Goal: Task Accomplishment & Management: Manage account settings

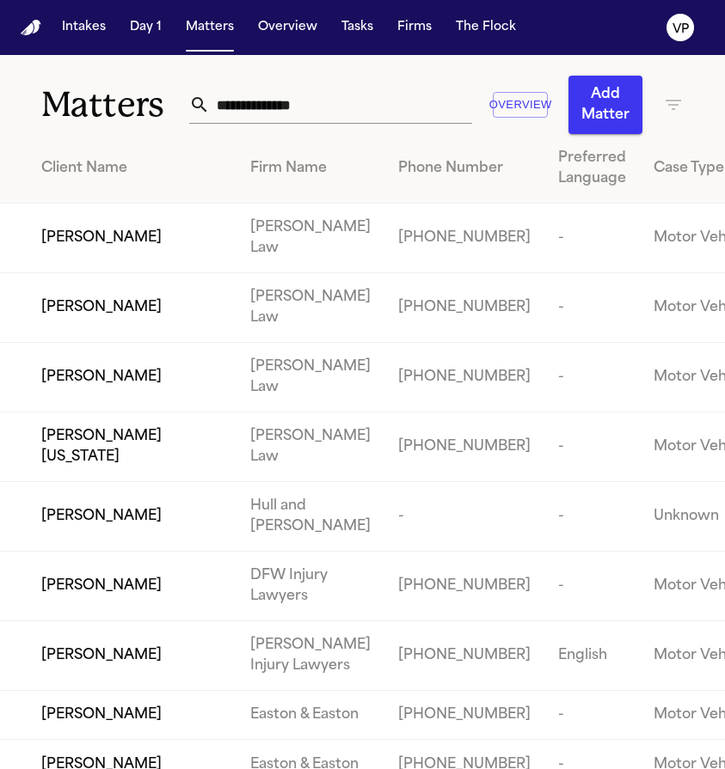
click at [346, 113] on input "text" at bounding box center [341, 105] width 262 height 38
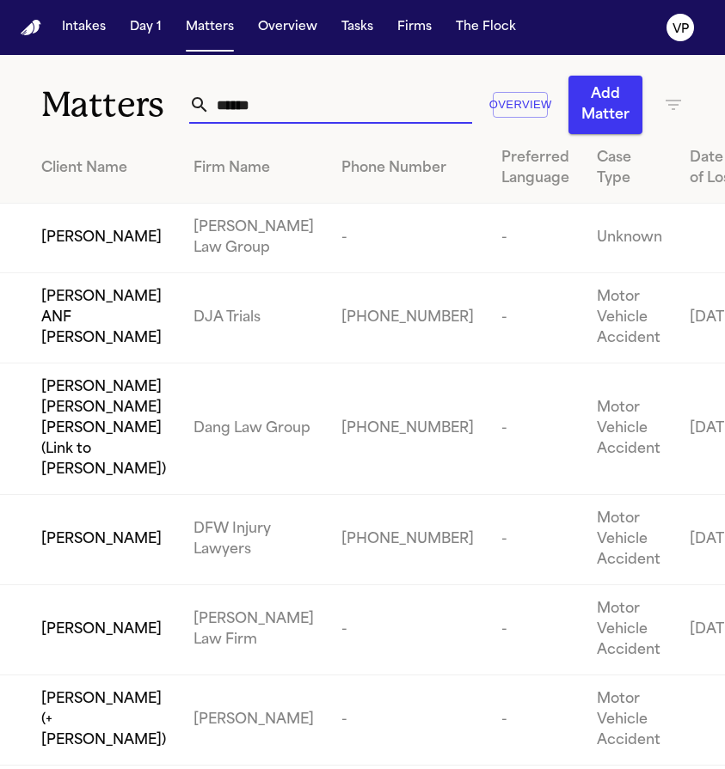
type input "******"
click at [77, 248] on span "[PERSON_NAME]" at bounding box center [101, 238] width 120 height 21
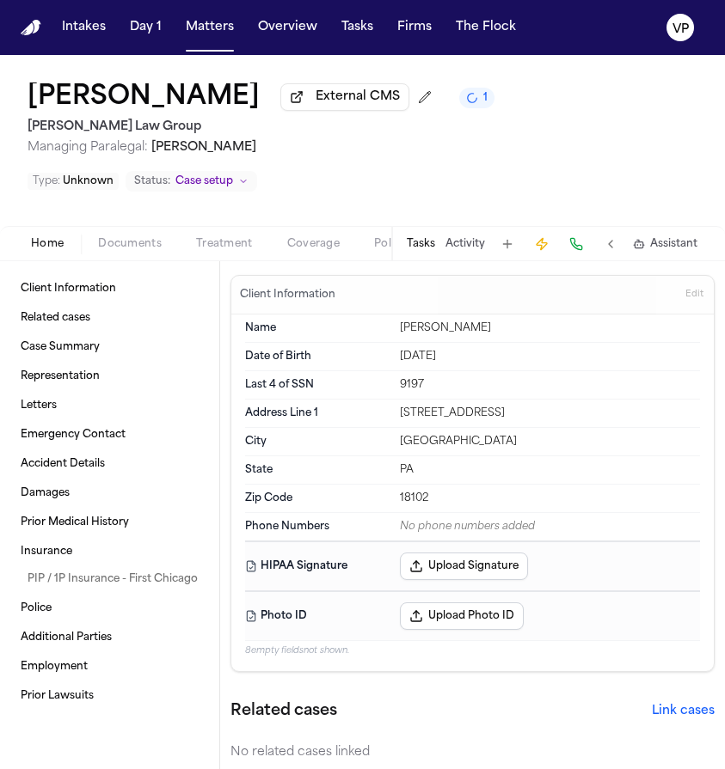
click at [425, 251] on button "Tasks" at bounding box center [421, 244] width 28 height 14
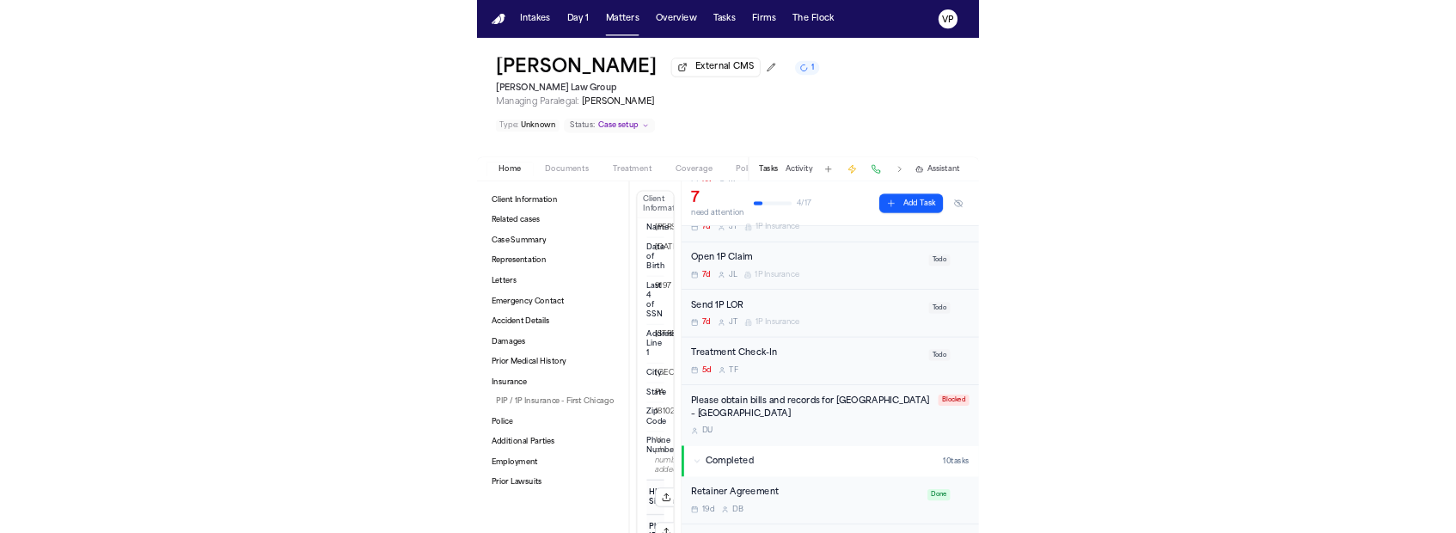
scroll to position [236, 0]
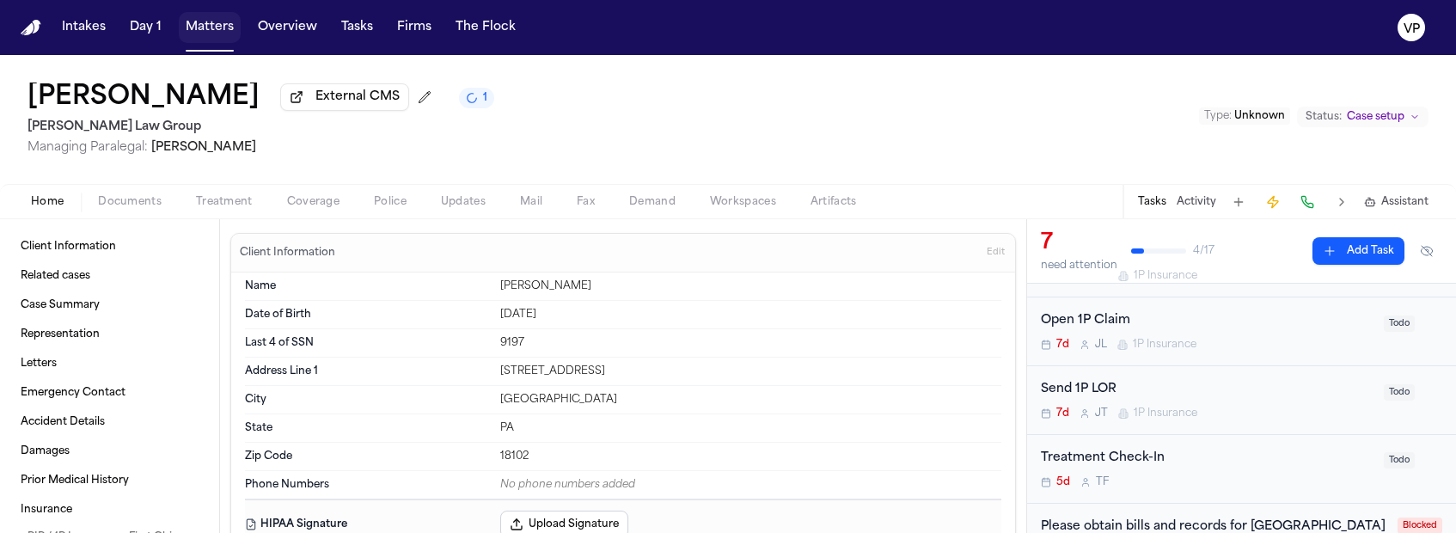
click at [190, 19] on button "Matters" at bounding box center [210, 27] width 62 height 31
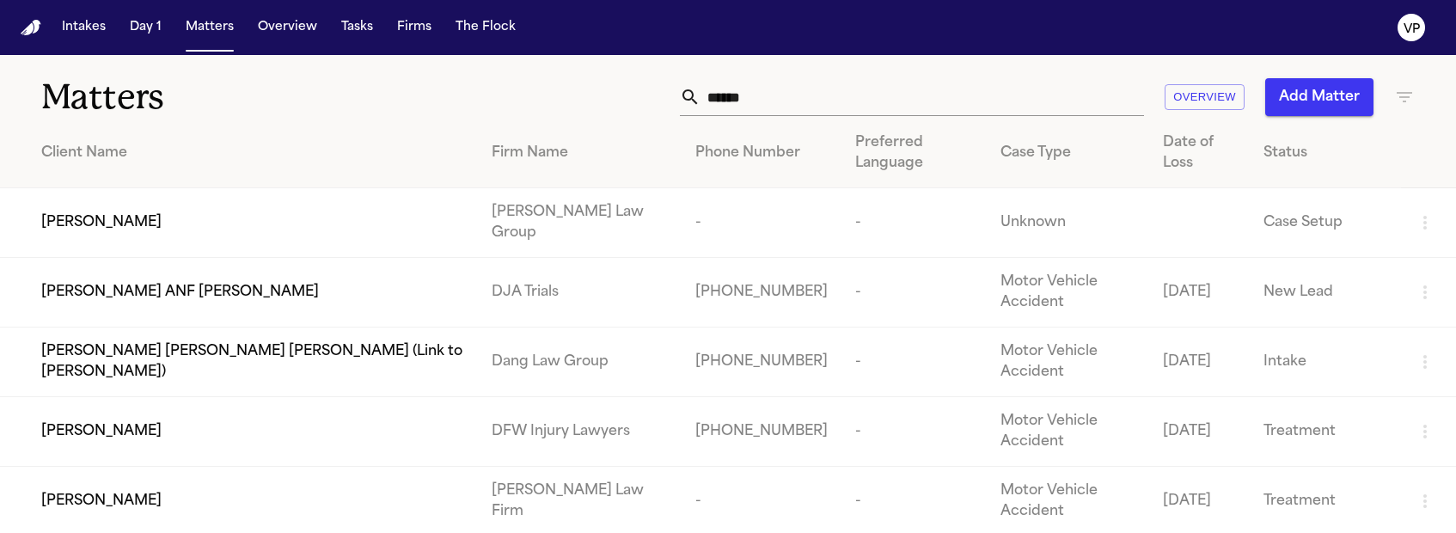
click at [724, 85] on input "******" at bounding box center [923, 97] width 444 height 38
drag, startPoint x: 796, startPoint y: 107, endPoint x: 603, endPoint y: 106, distance: 193.4
click at [603, 106] on div "****** Overview Add Matter" at bounding box center [924, 97] width 982 height 38
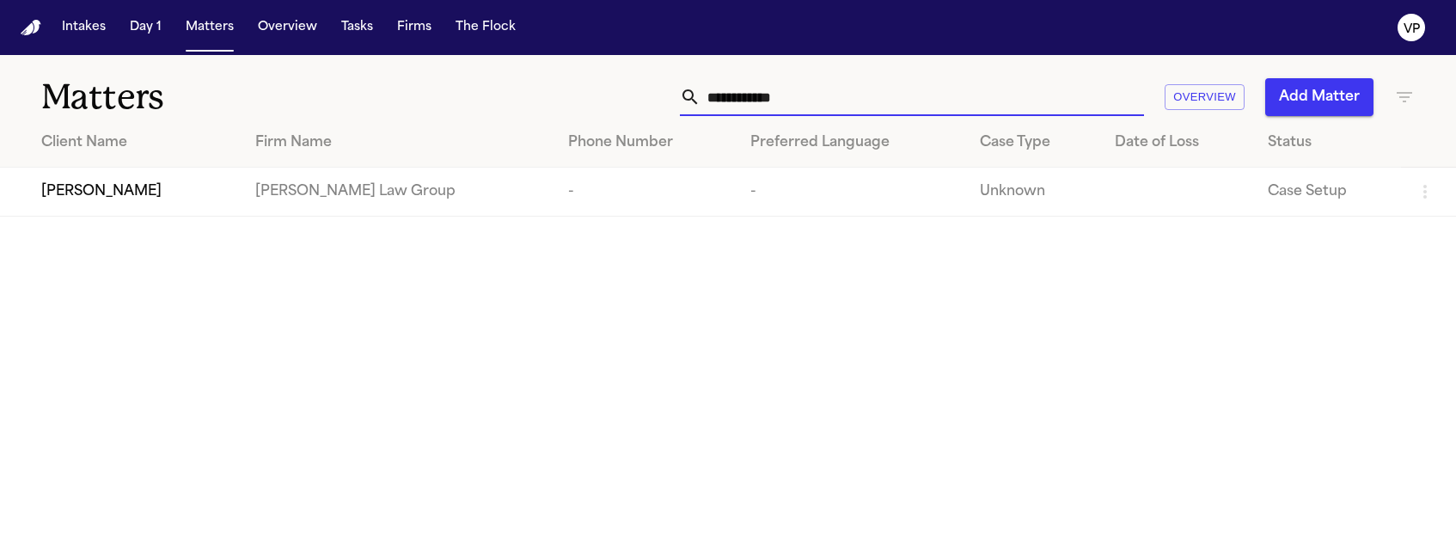
type input "**********"
click at [140, 198] on span "[PERSON_NAME]" at bounding box center [101, 191] width 120 height 21
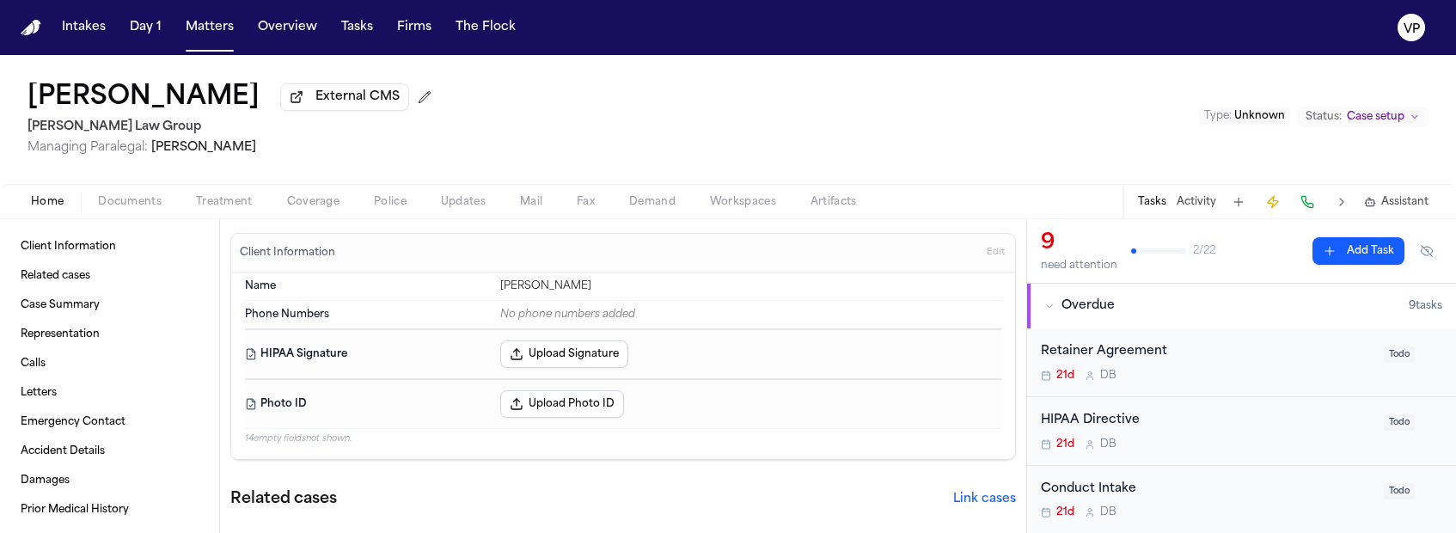
click at [724, 341] on div "[MEDICAL_DATA] Agreement 21d D B Todo" at bounding box center [1241, 362] width 429 height 69
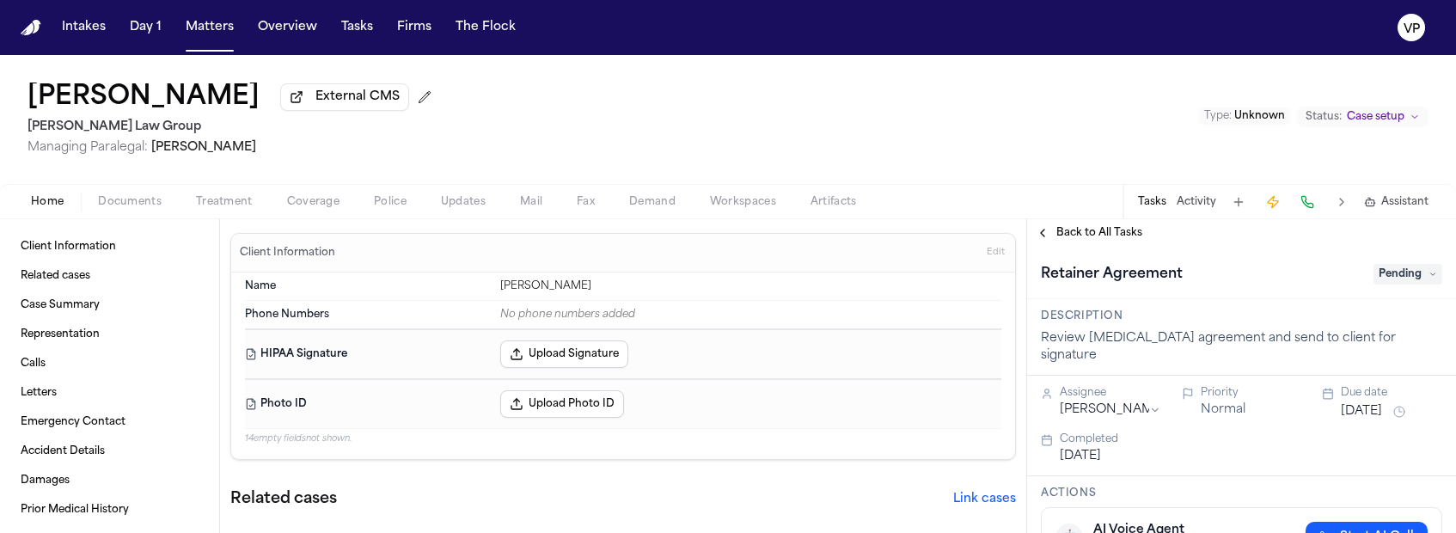
click at [724, 274] on span "Pending" at bounding box center [1408, 274] width 69 height 21
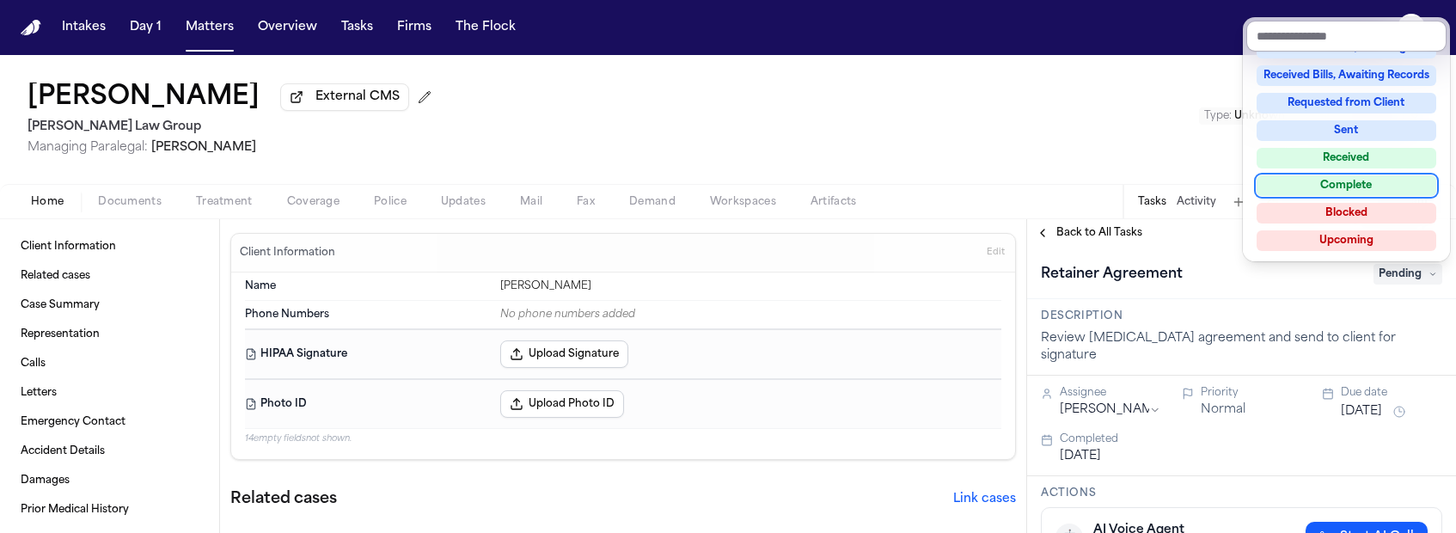
click at [724, 187] on div "Complete" at bounding box center [1347, 185] width 180 height 21
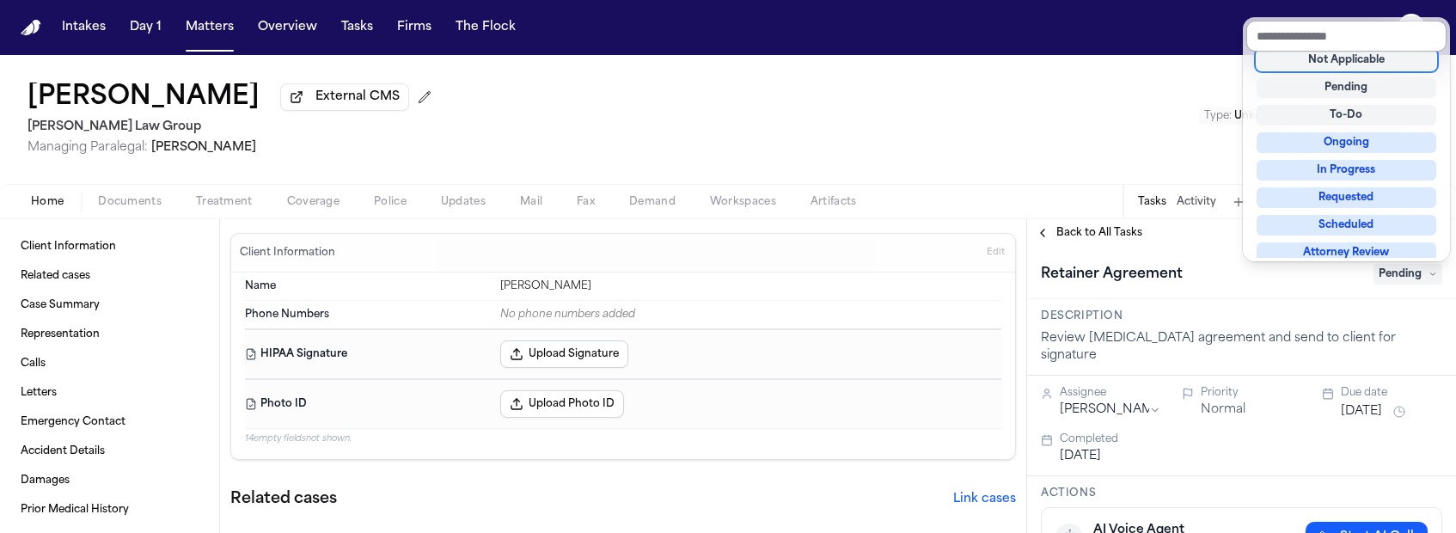
scroll to position [7, 0]
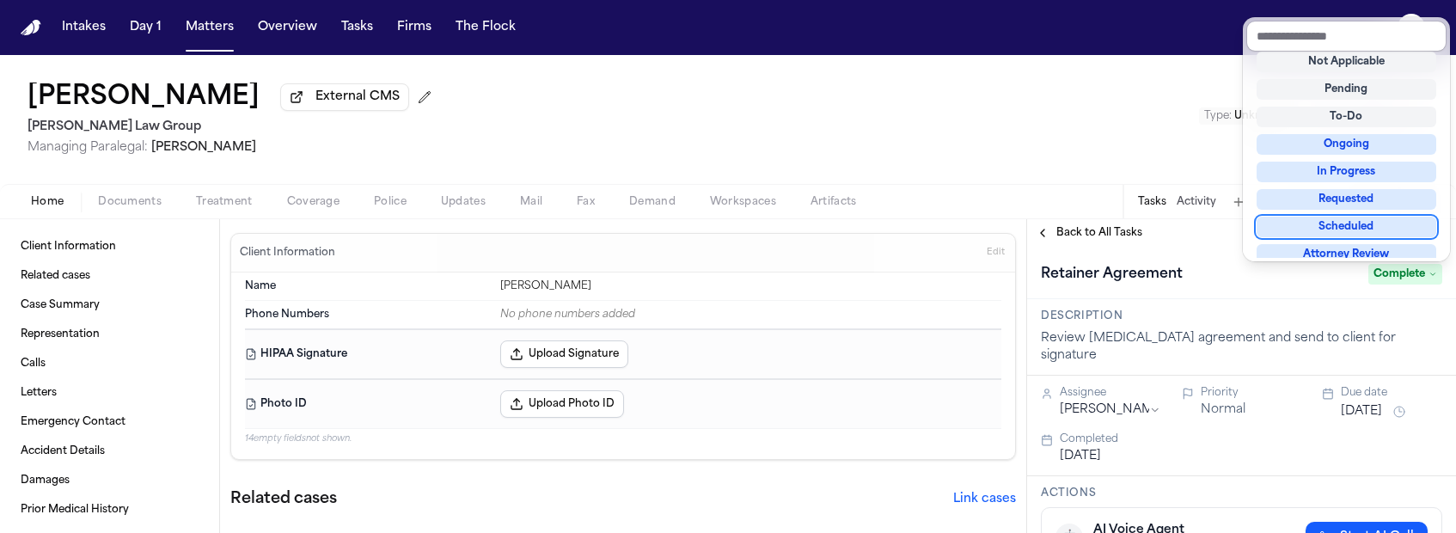
click at [724, 250] on div "[MEDICAL_DATA] Agreement Complete" at bounding box center [1241, 273] width 429 height 52
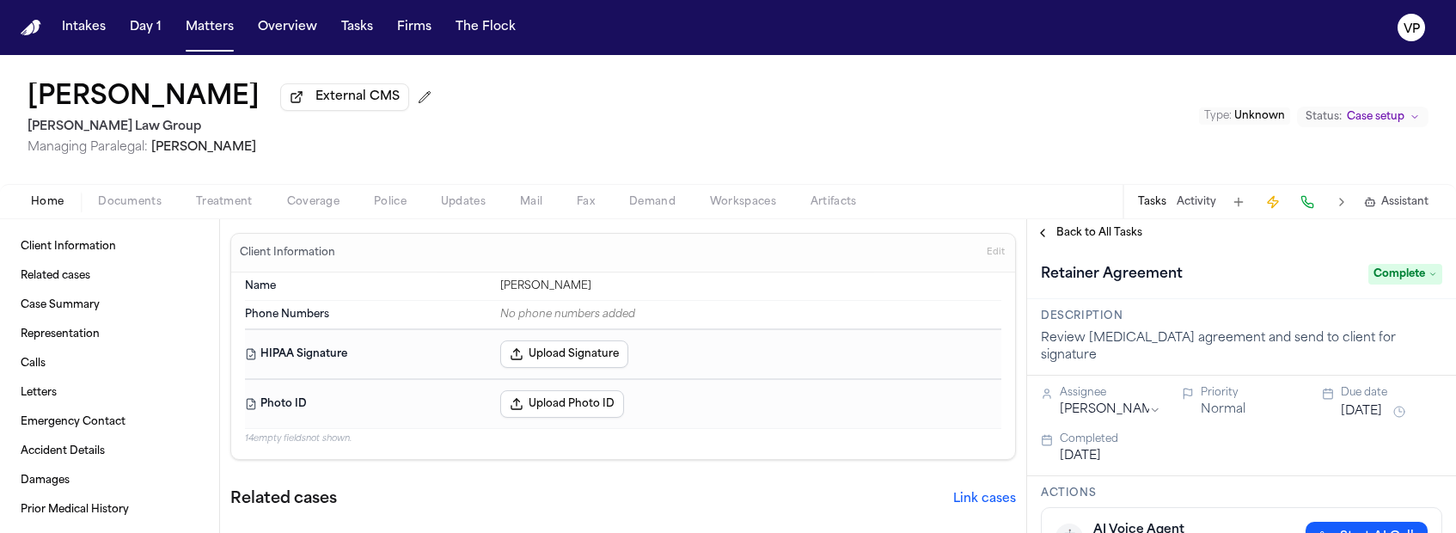
click at [724, 247] on div "Back to All Tasks" at bounding box center [1241, 233] width 429 height 28
click at [724, 239] on span "Back to All Tasks" at bounding box center [1100, 233] width 86 height 14
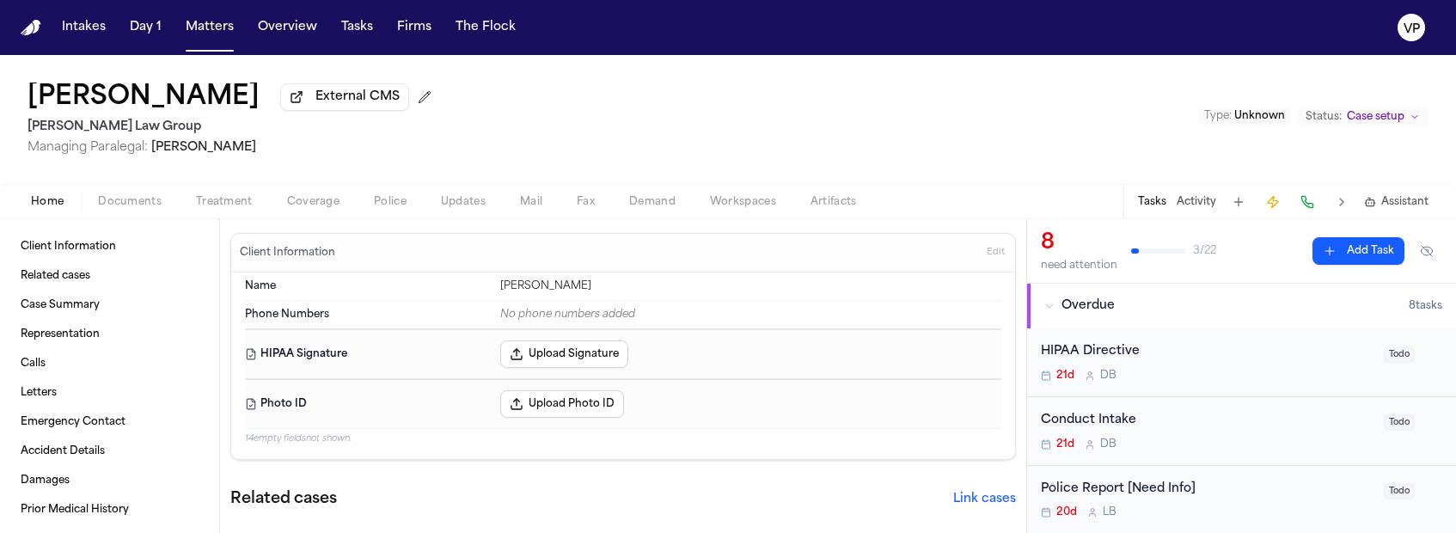
click at [724, 372] on div "21d D B" at bounding box center [1207, 376] width 333 height 14
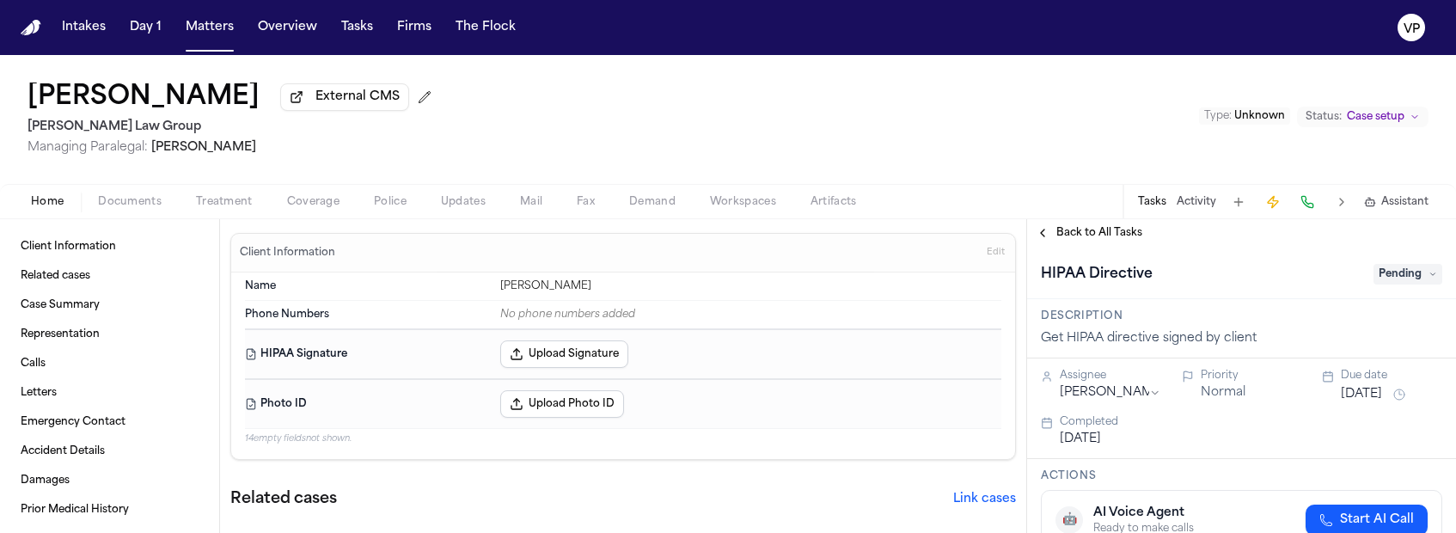
click at [724, 276] on span "Pending" at bounding box center [1408, 274] width 69 height 21
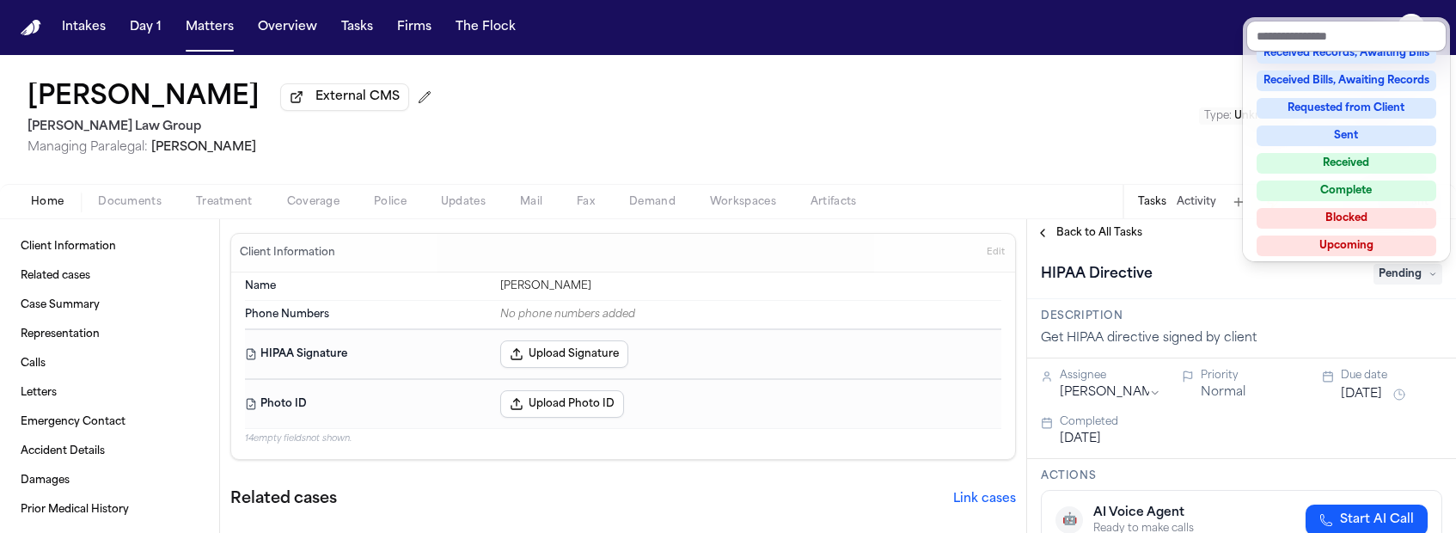
scroll to position [268, 0]
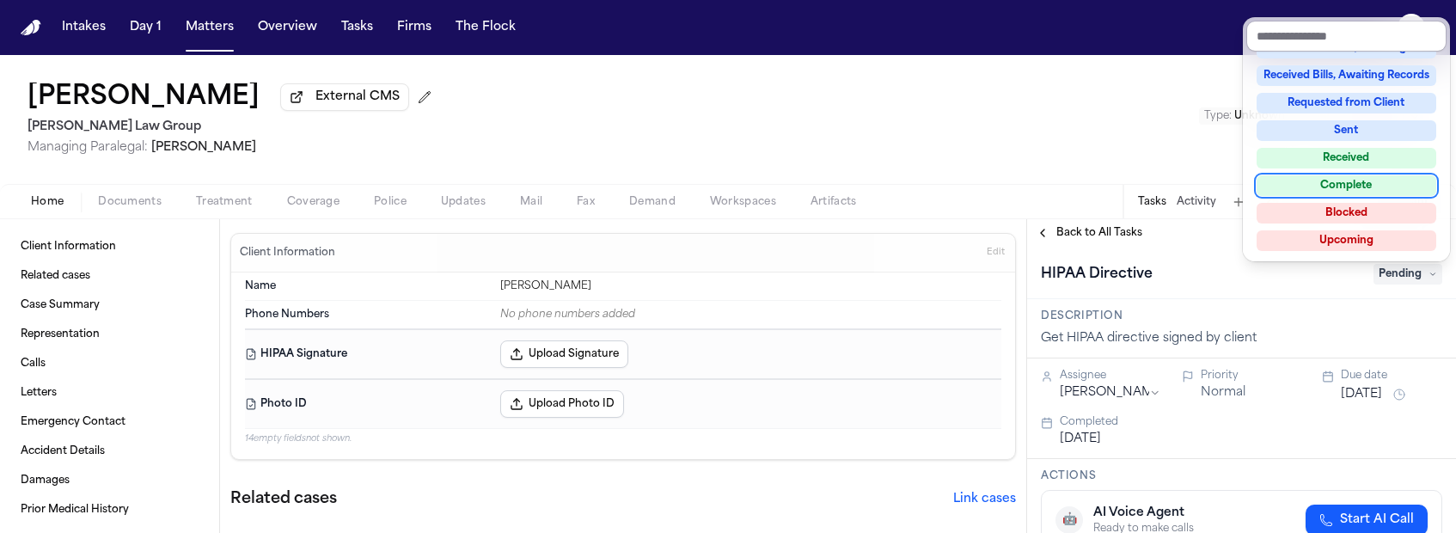
click at [724, 197] on div "Not Applicable Pending To-Do Ongoing In Progress Requested Scheduled Attorney R…" at bounding box center [1347, 155] width 200 height 206
click at [724, 184] on div "Complete" at bounding box center [1347, 185] width 180 height 21
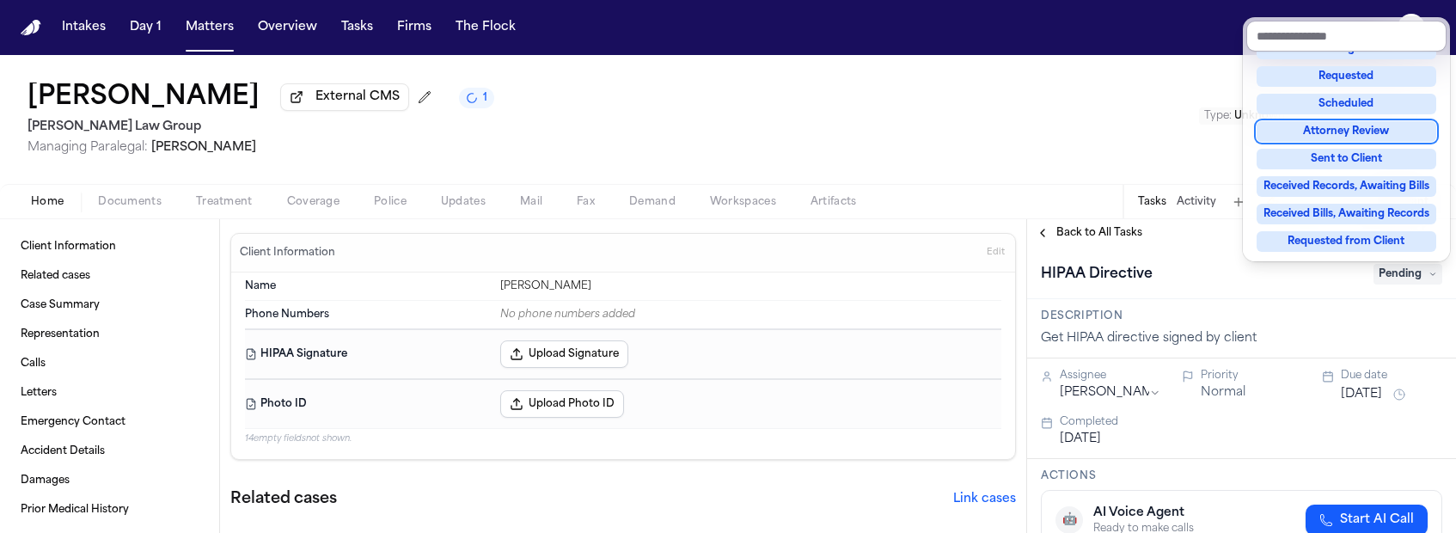
scroll to position [67, 0]
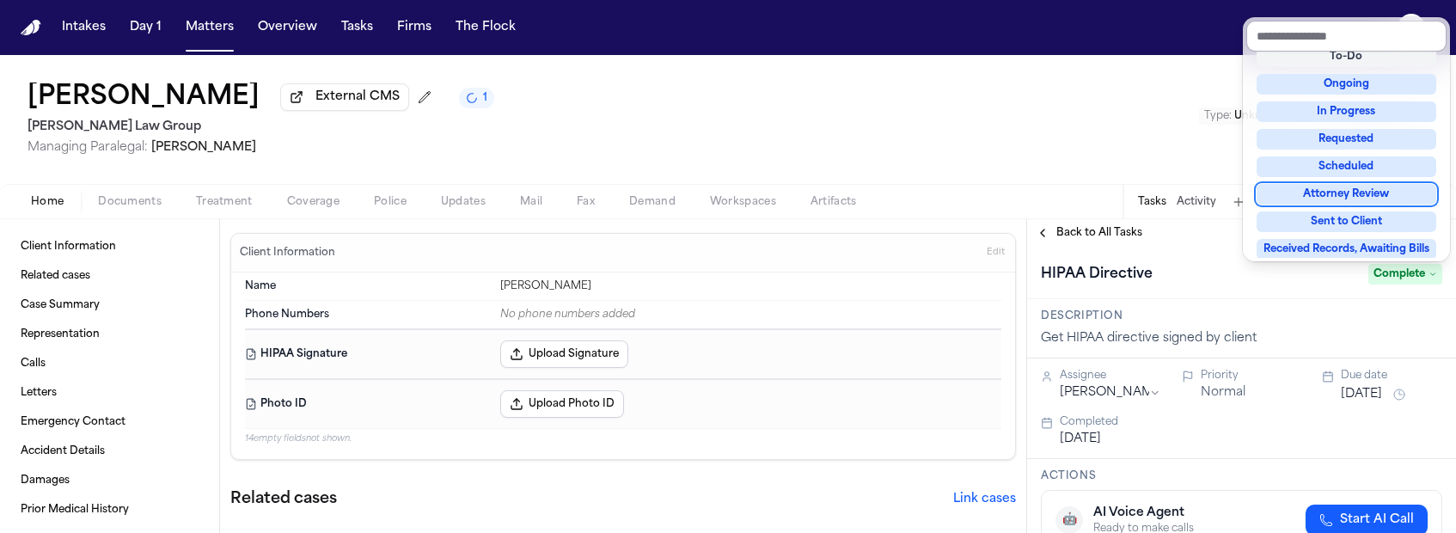
click at [724, 248] on div "**********" at bounding box center [1241, 376] width 429 height 314
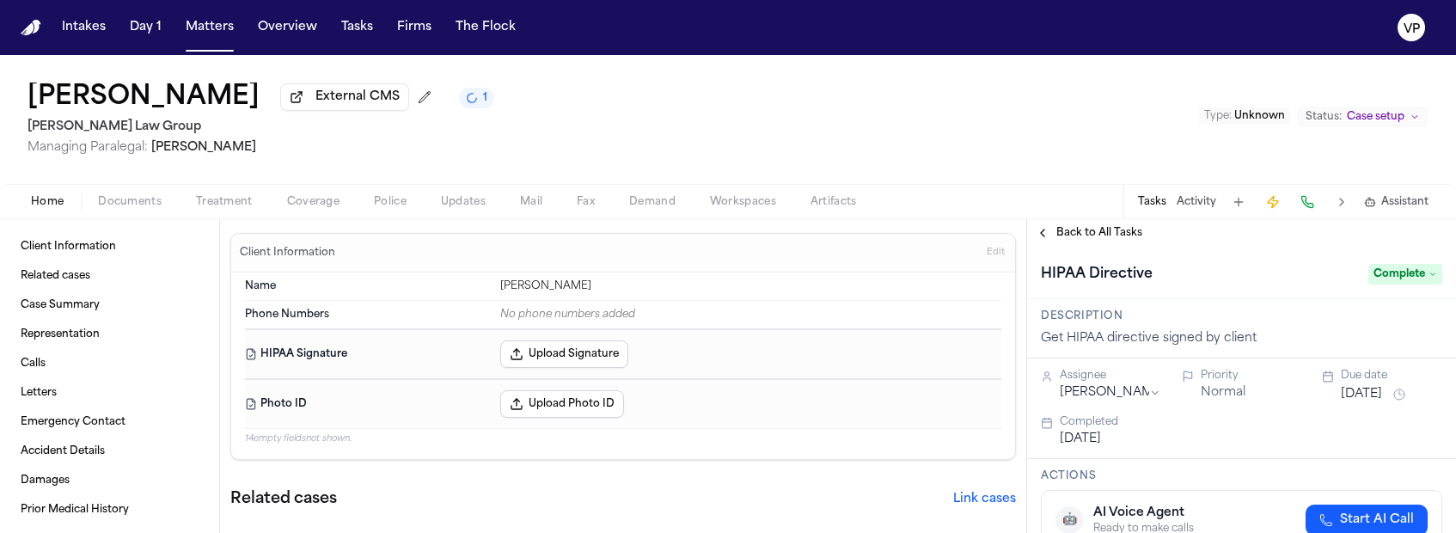
click at [724, 240] on span "Back to All Tasks" at bounding box center [1100, 233] width 86 height 14
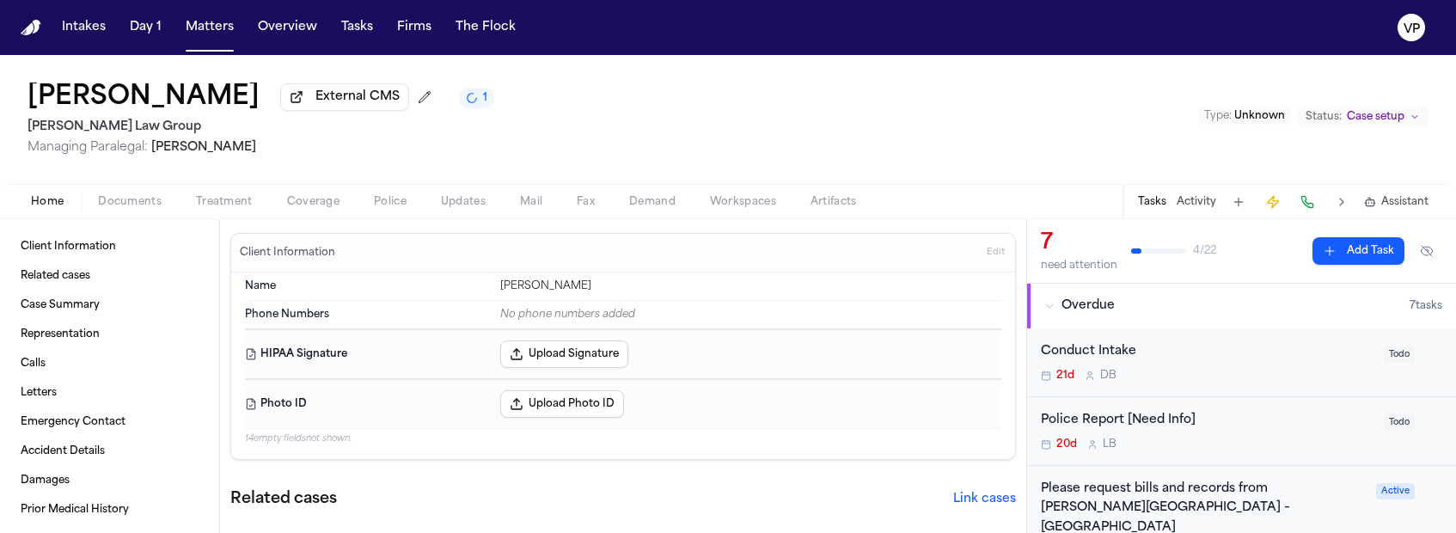
click at [724, 369] on div "Conduct Intake 21d D B" at bounding box center [1207, 362] width 333 height 40
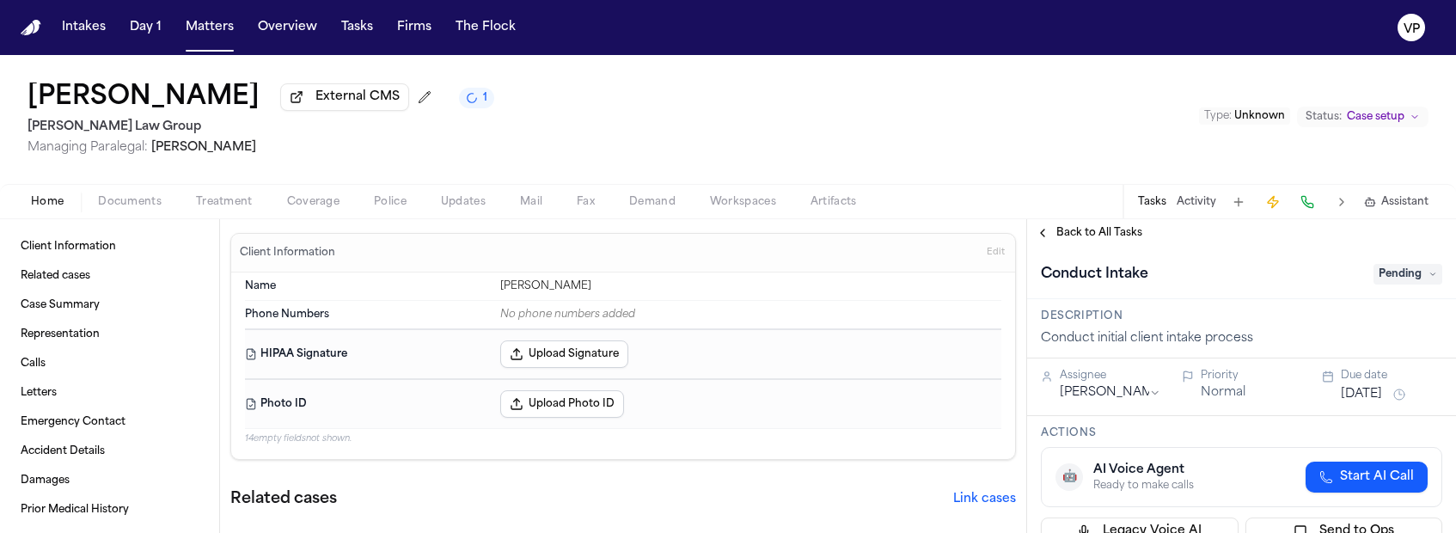
click at [724, 271] on span "Pending" at bounding box center [1408, 274] width 69 height 21
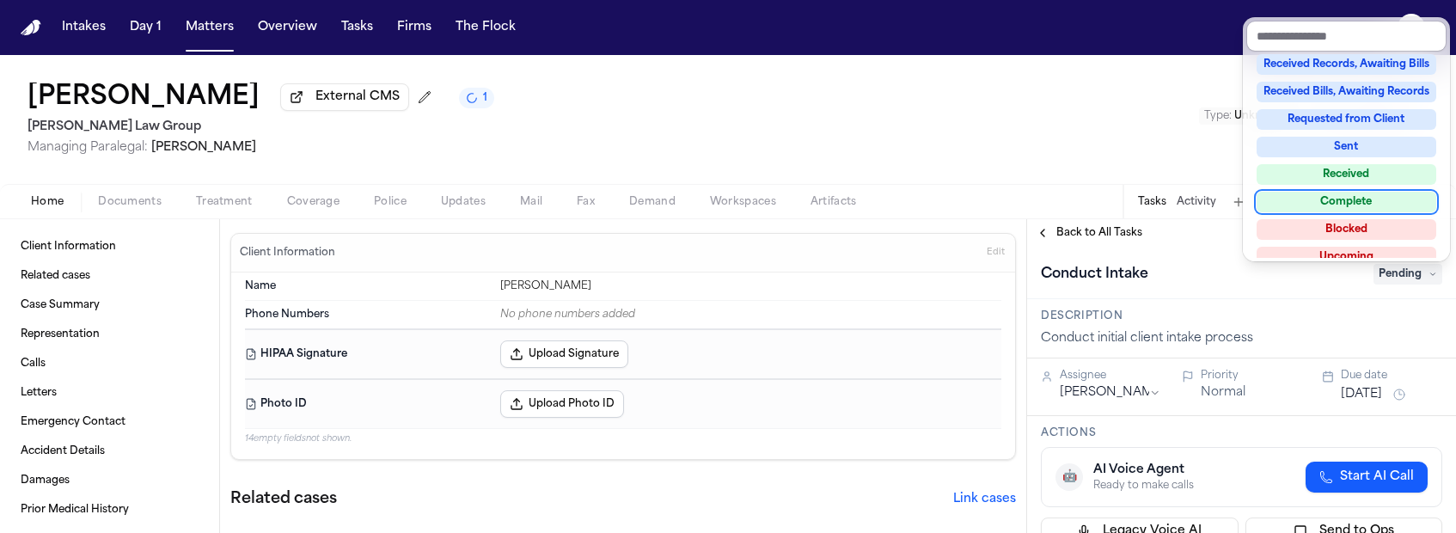
click at [724, 197] on div "Complete" at bounding box center [1347, 202] width 180 height 21
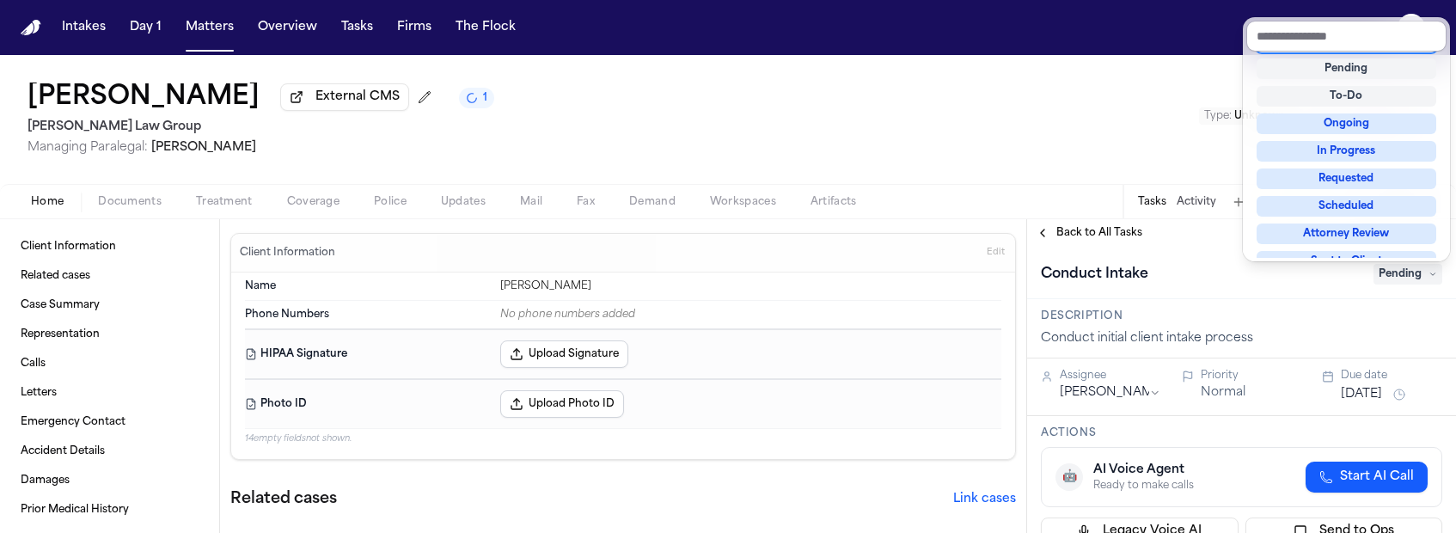
scroll to position [7, 0]
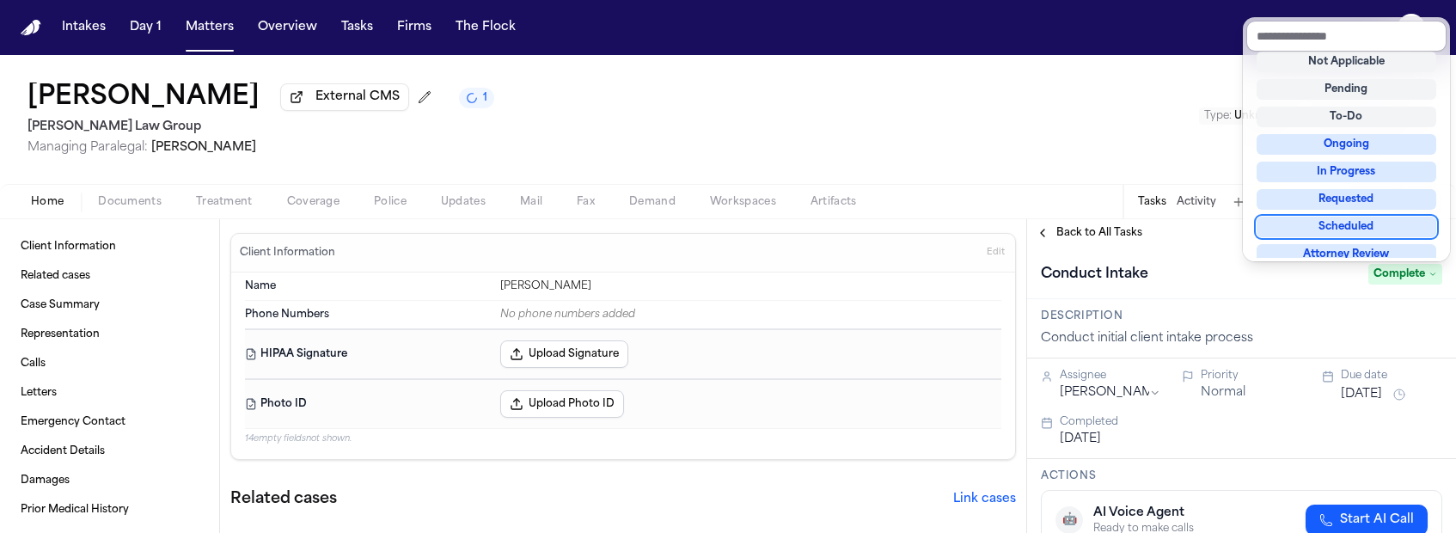
click at [724, 144] on div "[PERSON_NAME] External CMS 1 [PERSON_NAME] Law Group Managing Paralegal: [PERSO…" at bounding box center [728, 294] width 1456 height 478
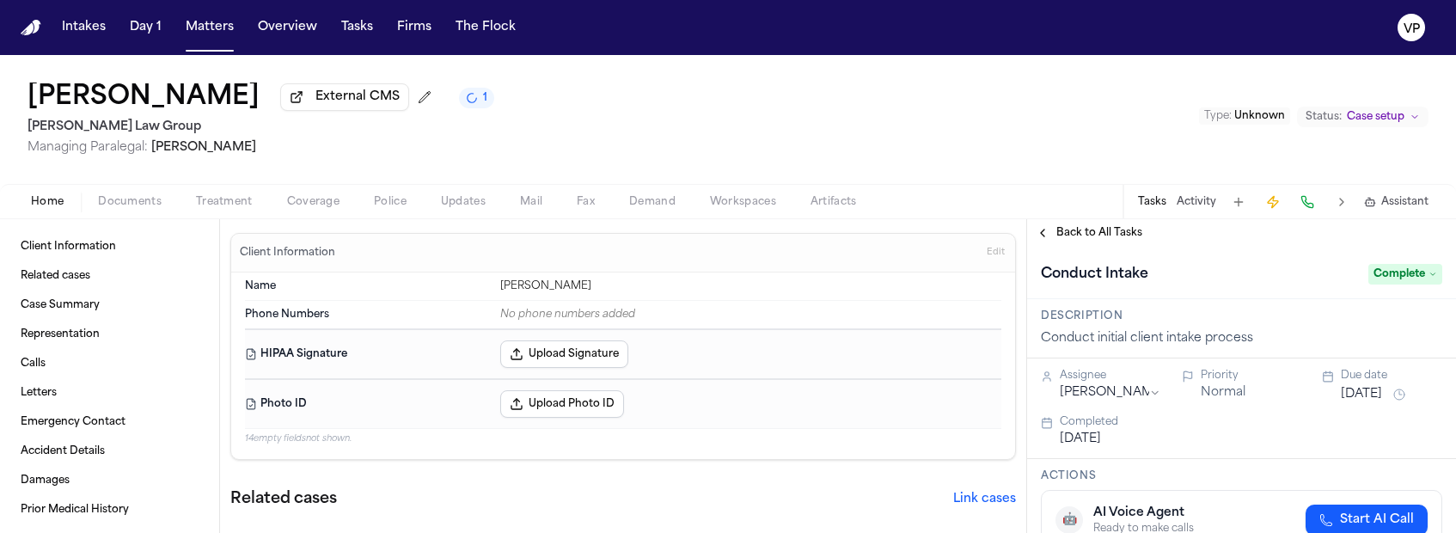
click at [724, 240] on span "Back to All Tasks" at bounding box center [1100, 233] width 86 height 14
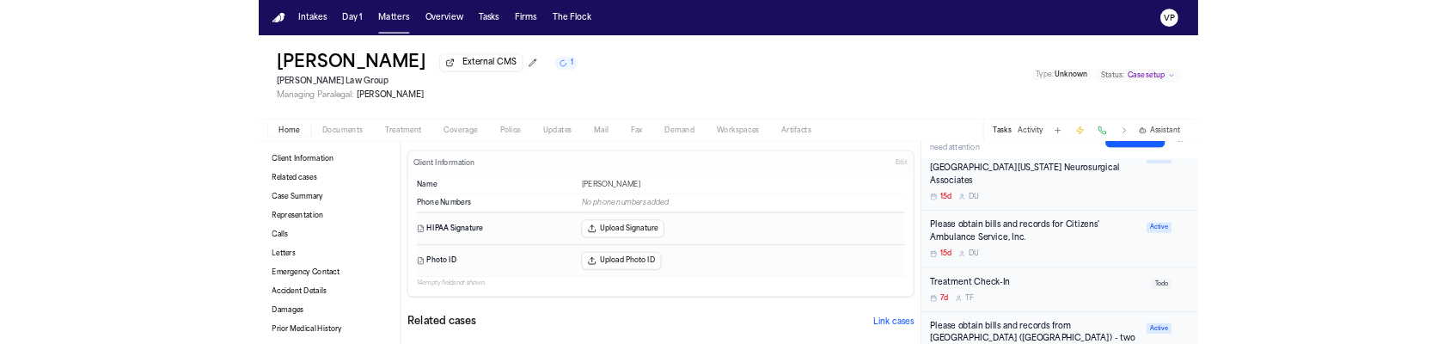
scroll to position [290, 0]
